Goal: Transaction & Acquisition: Purchase product/service

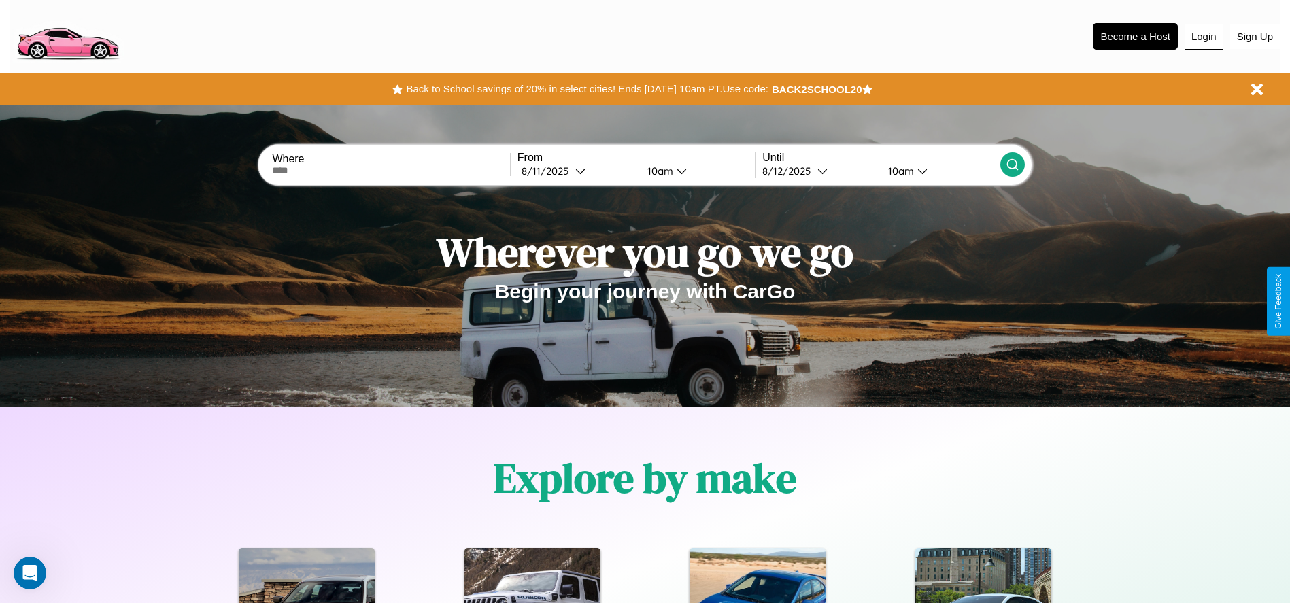
click at [1204, 36] on button "Login" at bounding box center [1204, 37] width 39 height 26
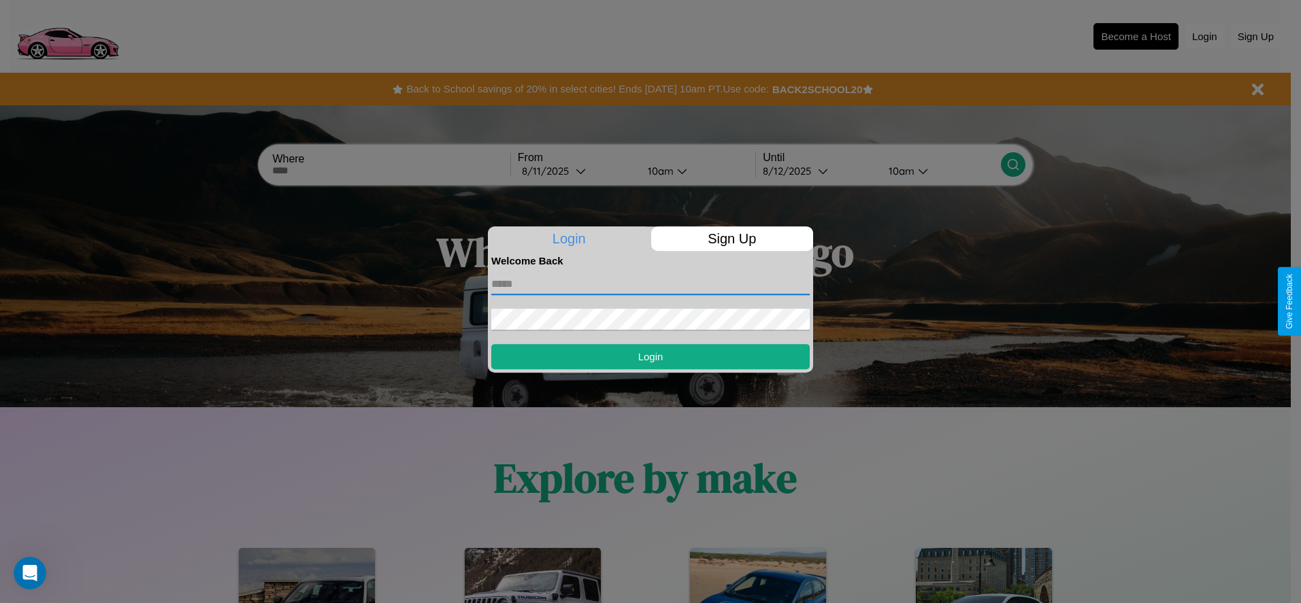
click at [650, 284] on input "text" at bounding box center [650, 284] width 318 height 22
type input "**********"
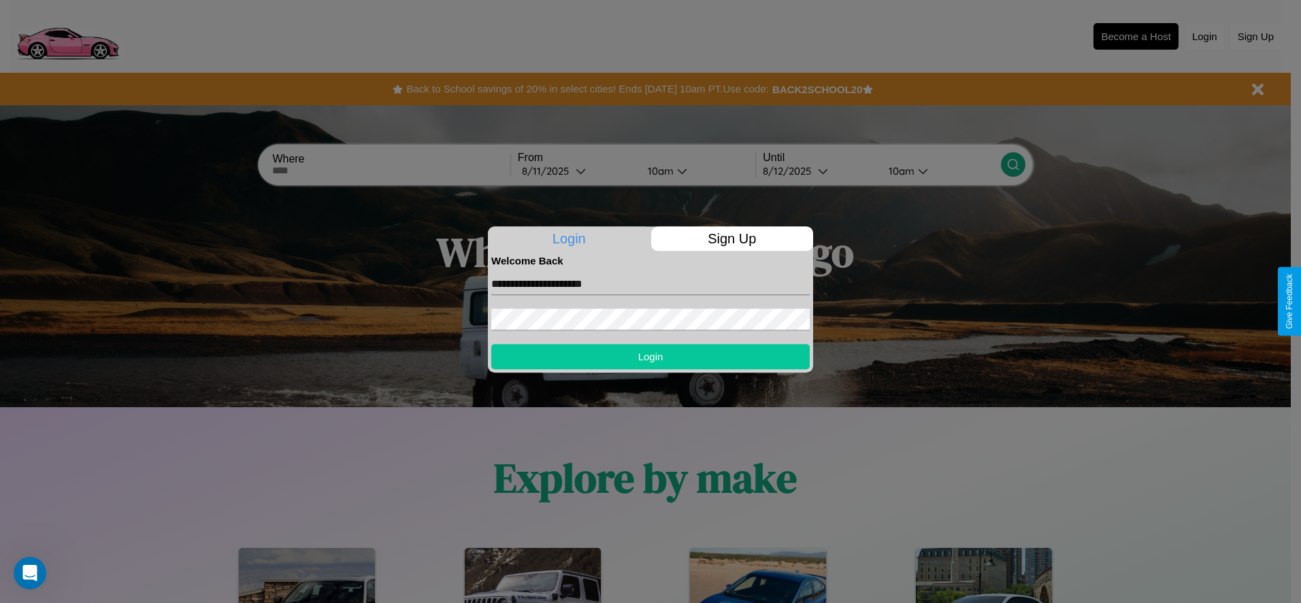
click at [650, 356] on button "Login" at bounding box center [650, 356] width 318 height 25
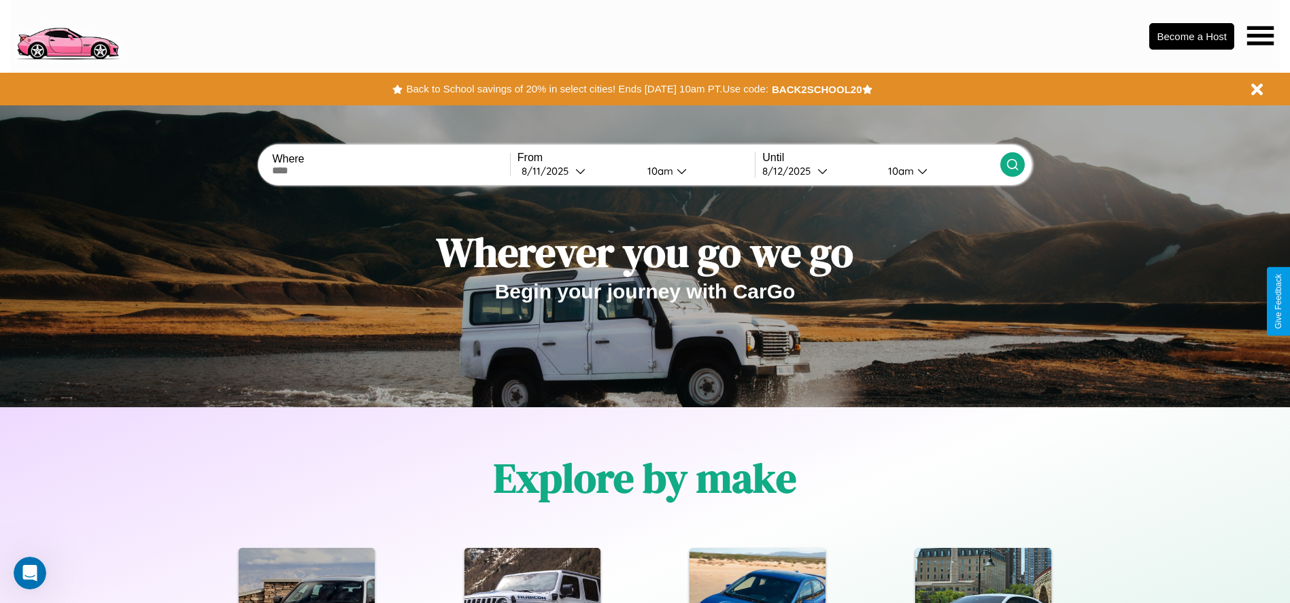
scroll to position [282, 0]
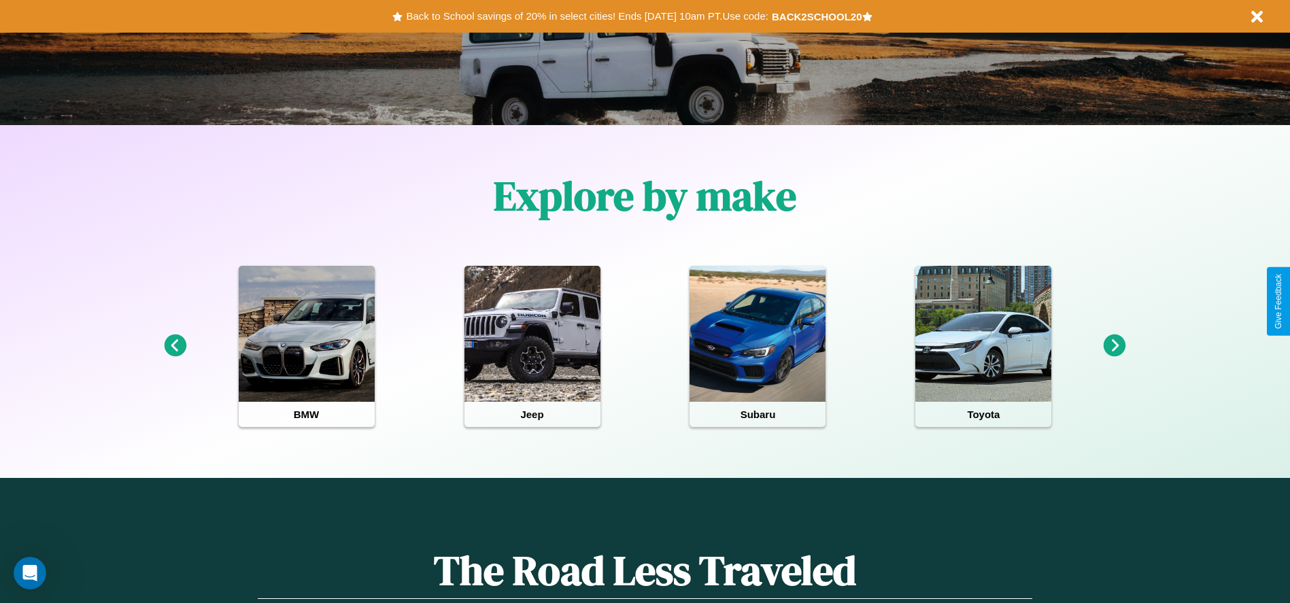
click at [1115, 346] on icon at bounding box center [1115, 346] width 22 height 22
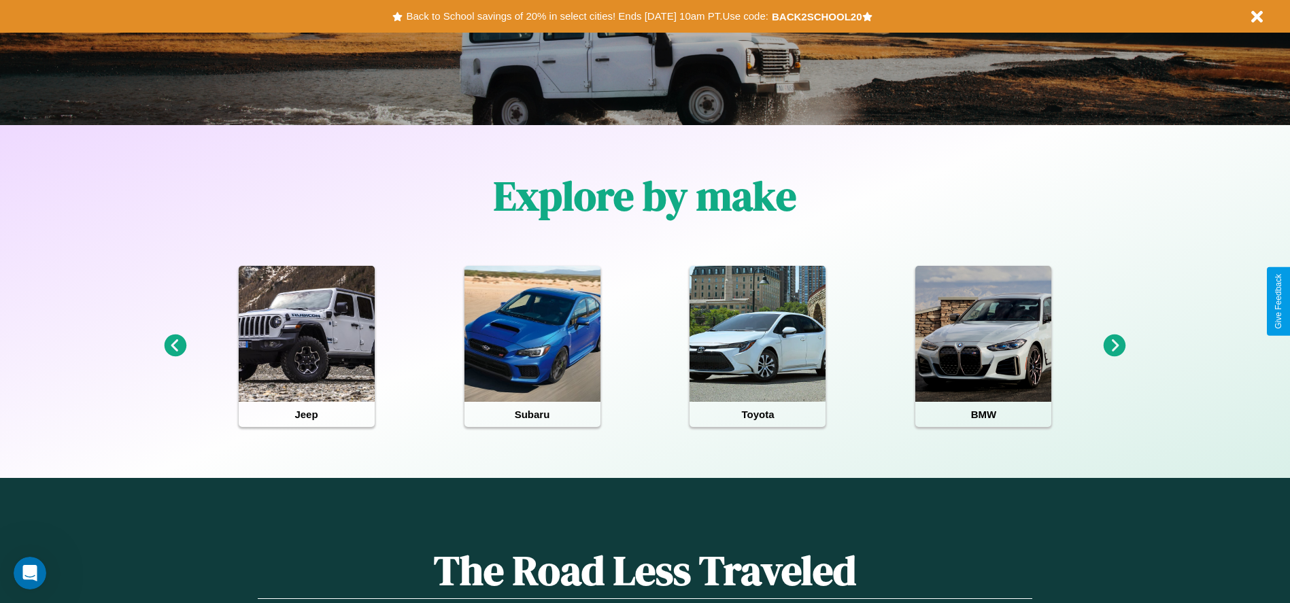
click at [1115, 346] on icon at bounding box center [1115, 346] width 22 height 22
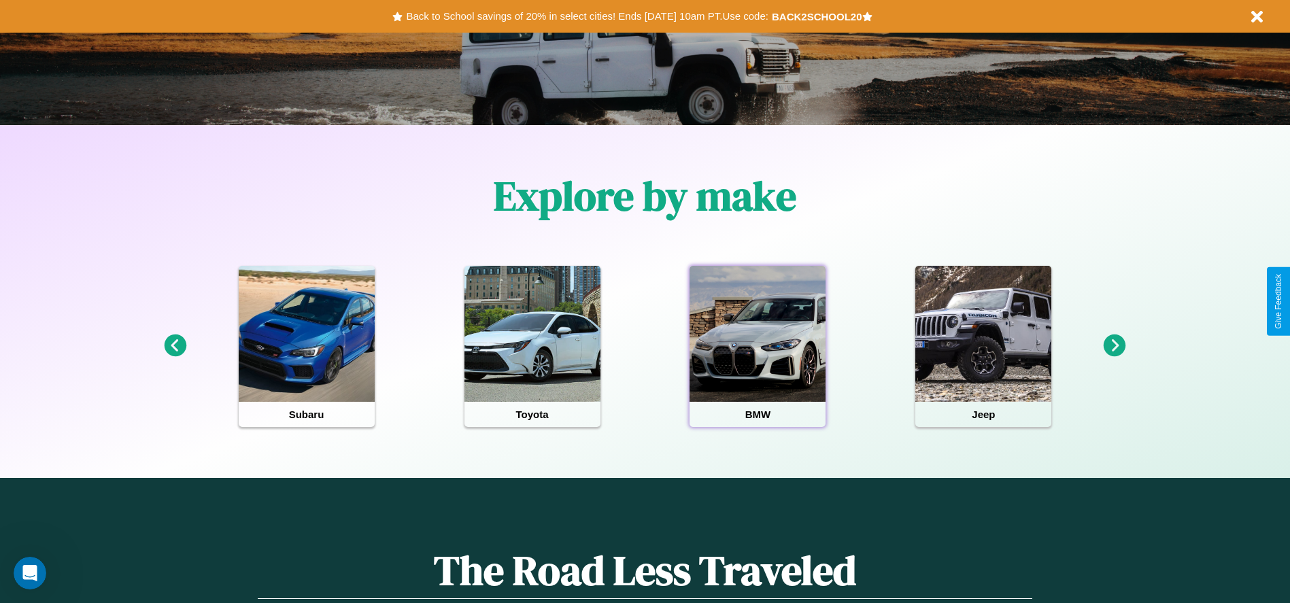
click at [758, 346] on div at bounding box center [758, 334] width 136 height 136
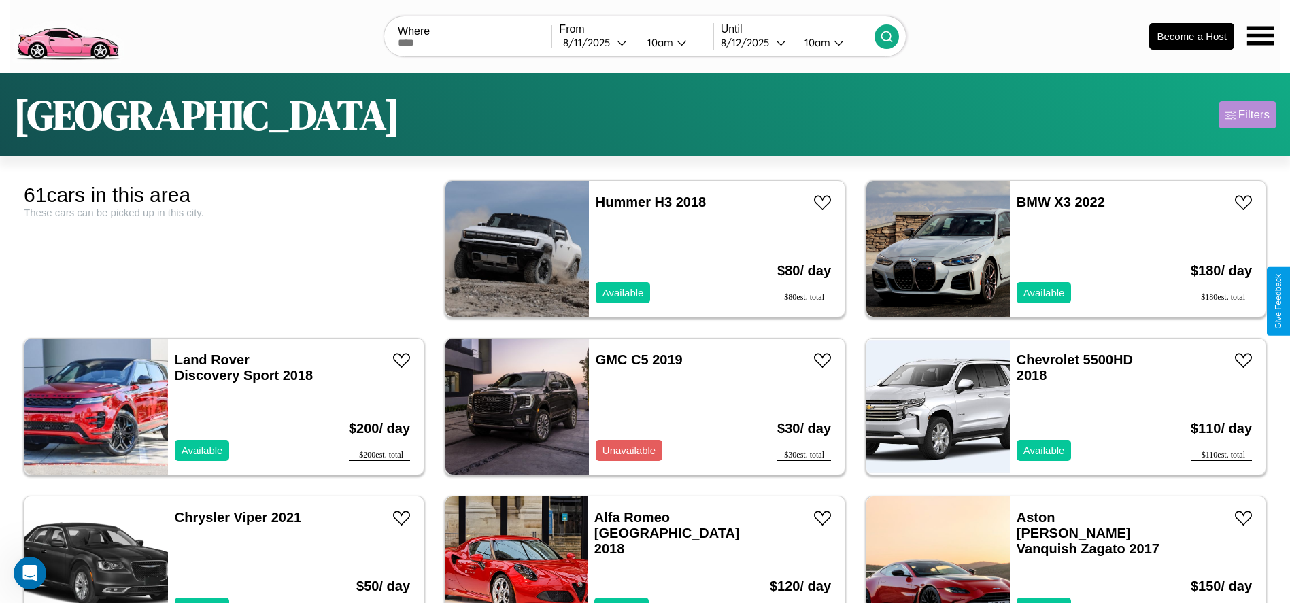
click at [1247, 115] on div "Filters" at bounding box center [1254, 115] width 31 height 14
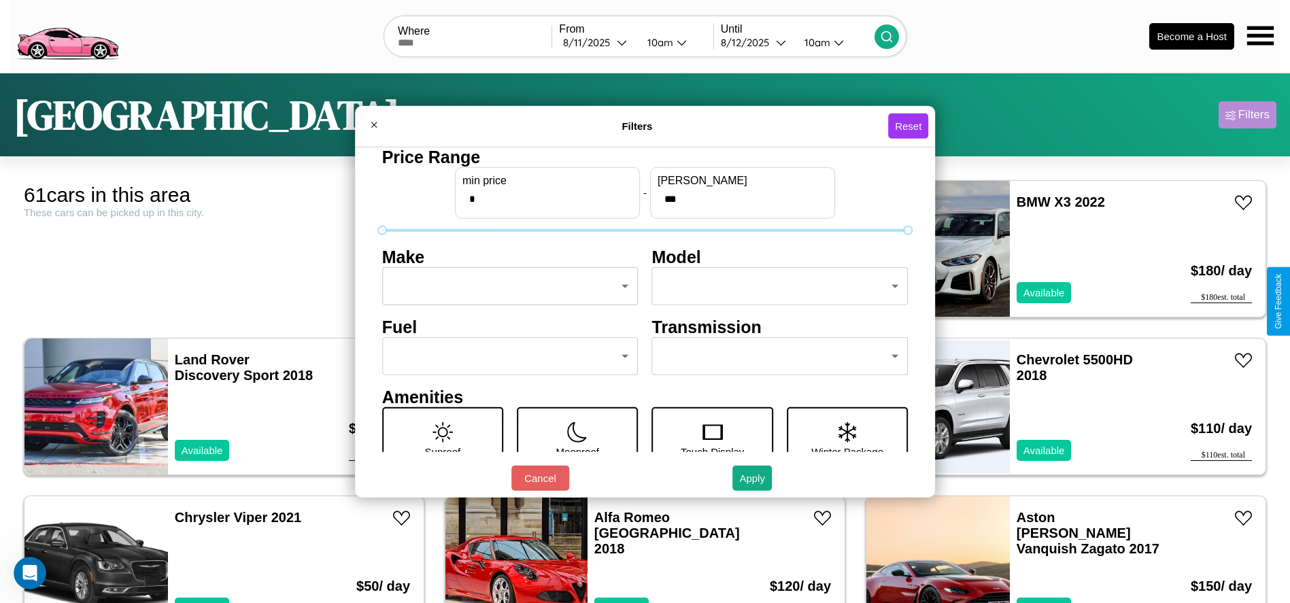
scroll to position [57, 0]
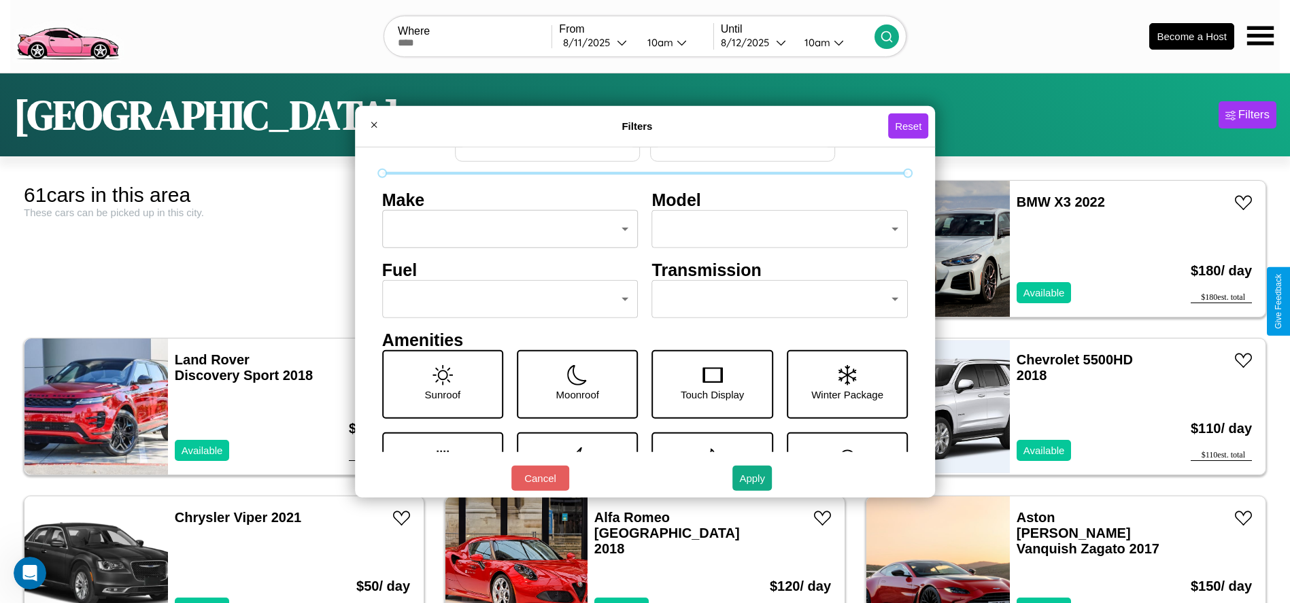
click at [773, 299] on body "CarGo Where From [DATE] 10am Until [DATE] 10am Become a Host [GEOGRAPHIC_DATA] …" at bounding box center [645, 344] width 1290 height 688
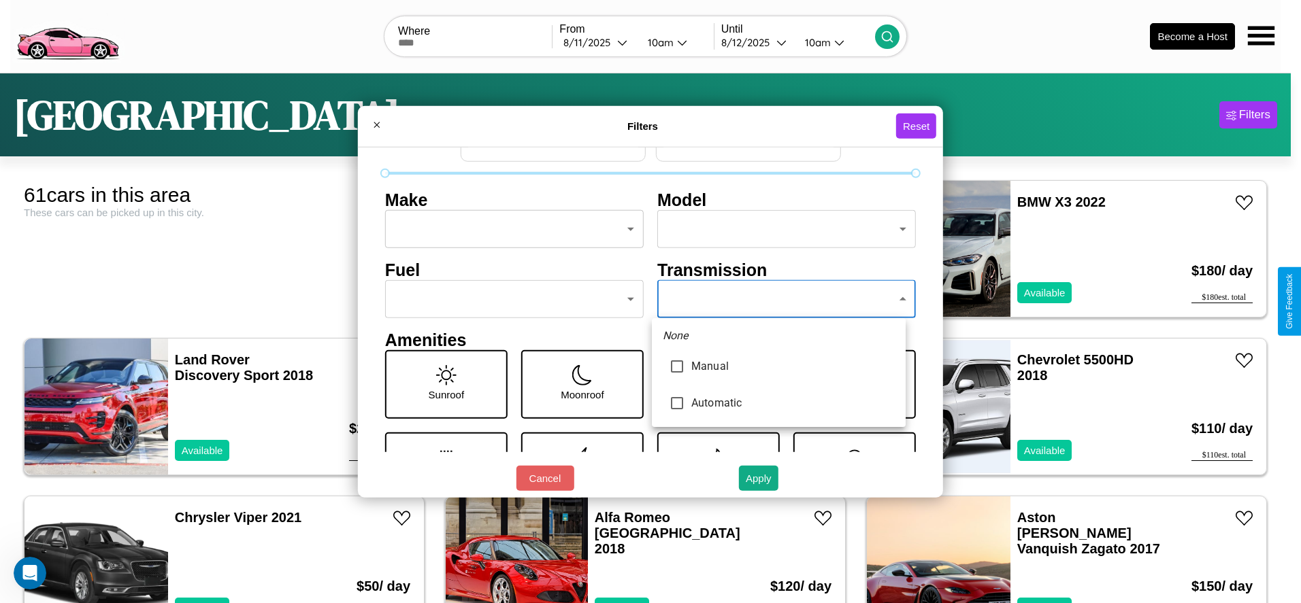
type input "*********"
click at [778, 299] on div at bounding box center [650, 301] width 1301 height 603
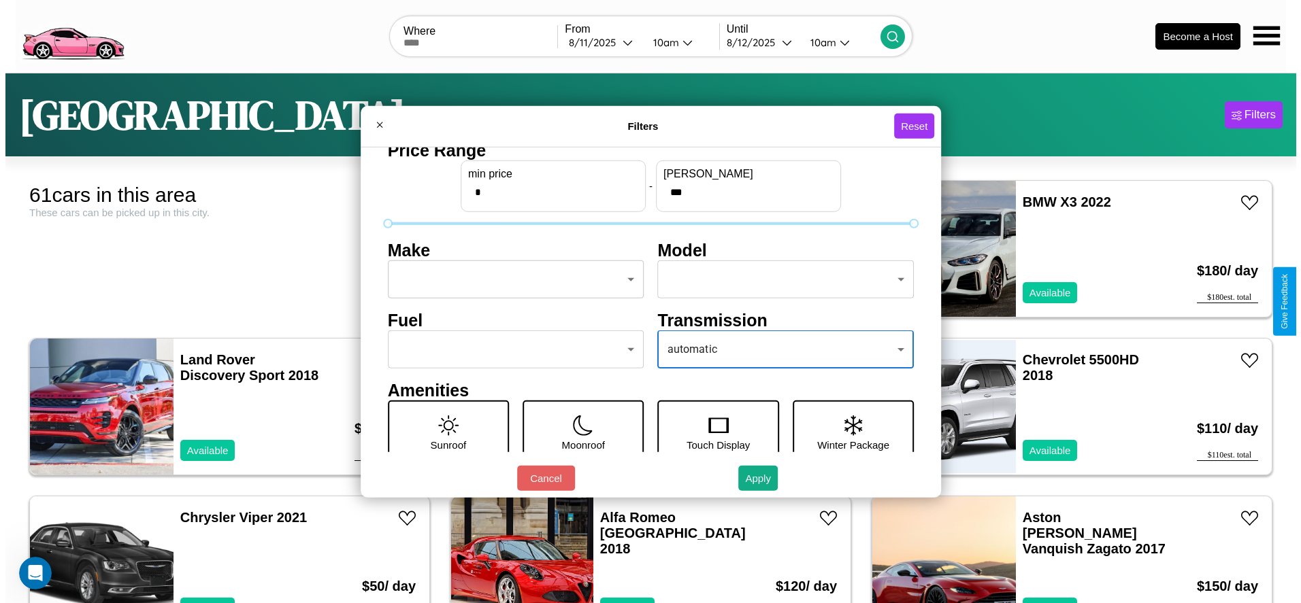
scroll to position [0, 0]
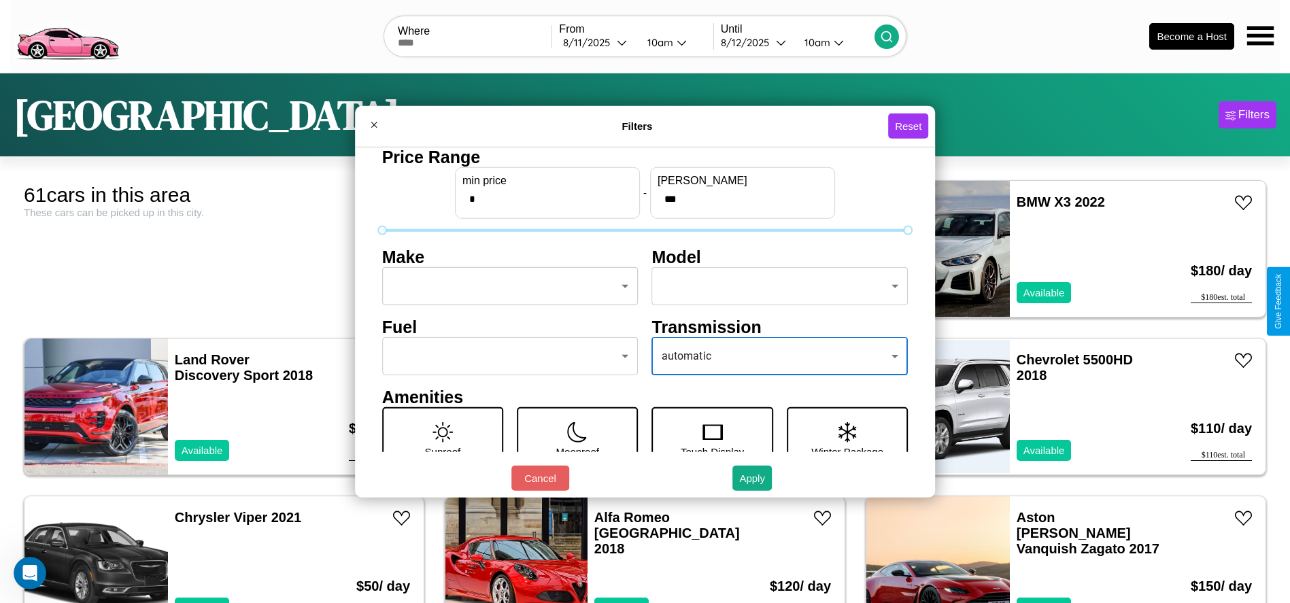
click at [506, 286] on body "CarGo Where From [DATE] 10am Until [DATE] 10am Become a Host [GEOGRAPHIC_DATA] …" at bounding box center [645, 344] width 1290 height 688
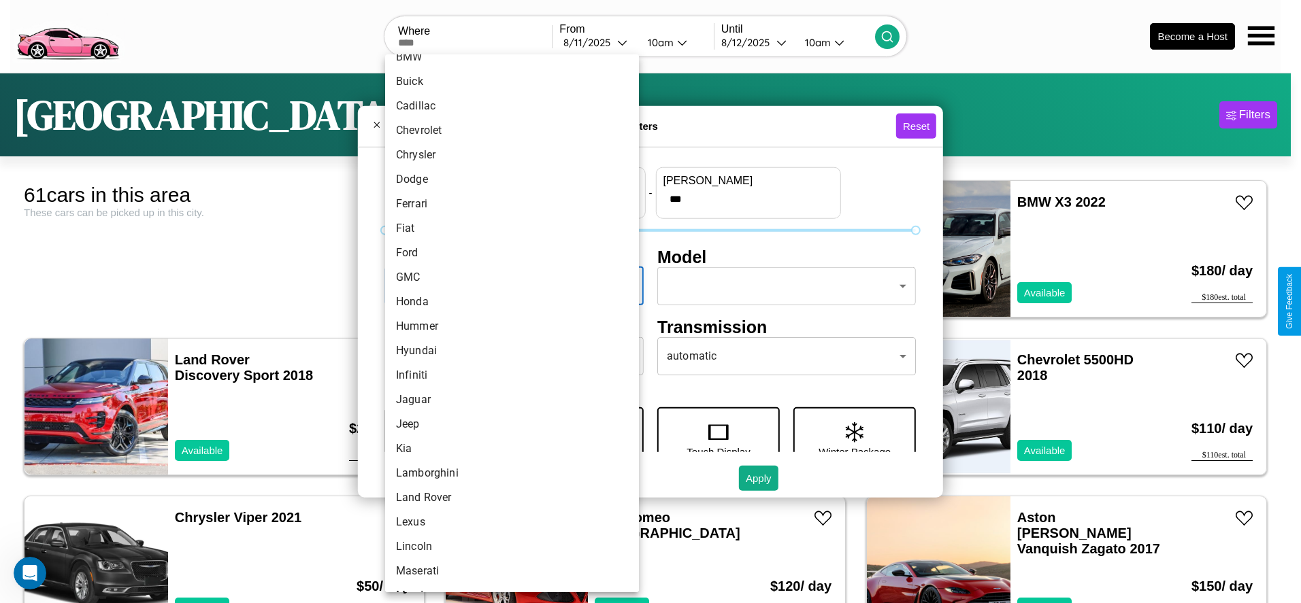
scroll to position [165, 0]
click at [507, 323] on li "Hummer" at bounding box center [512, 323] width 254 height 24
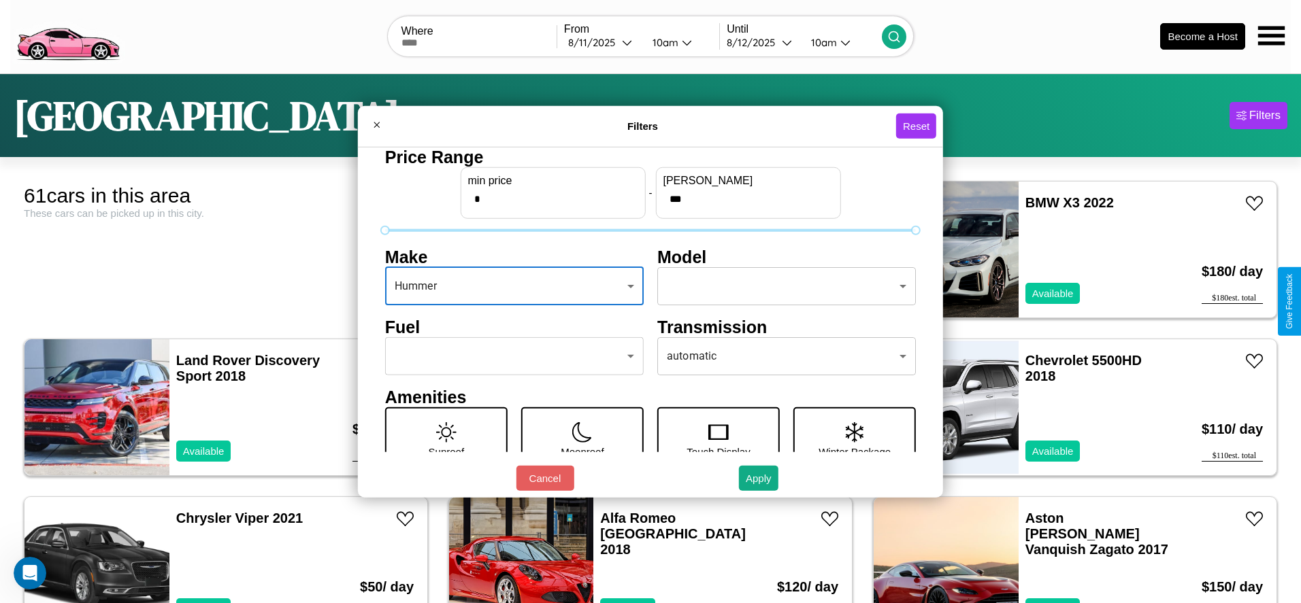
type input "******"
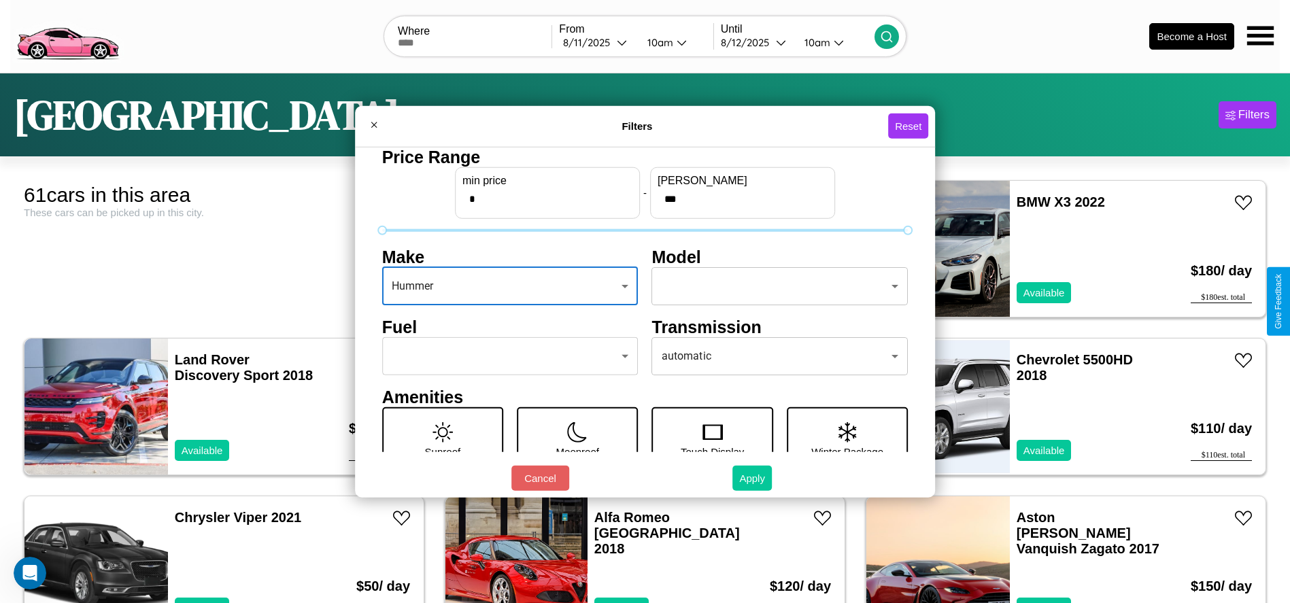
click at [753, 478] on button "Apply" at bounding box center [752, 478] width 39 height 25
